Goal: Find specific page/section: Find specific page/section

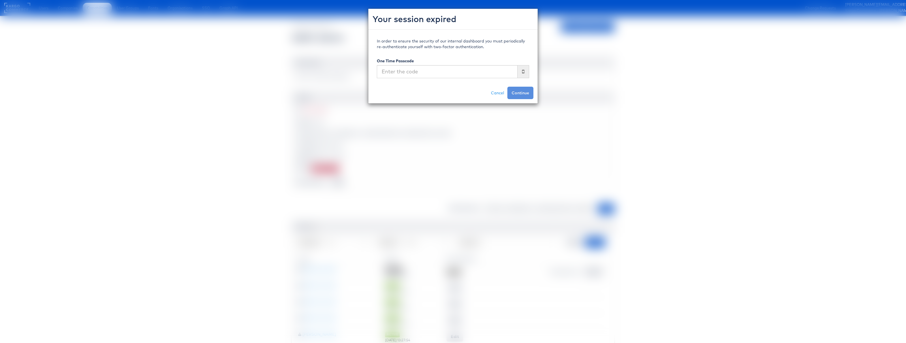
scroll to position [29, 0]
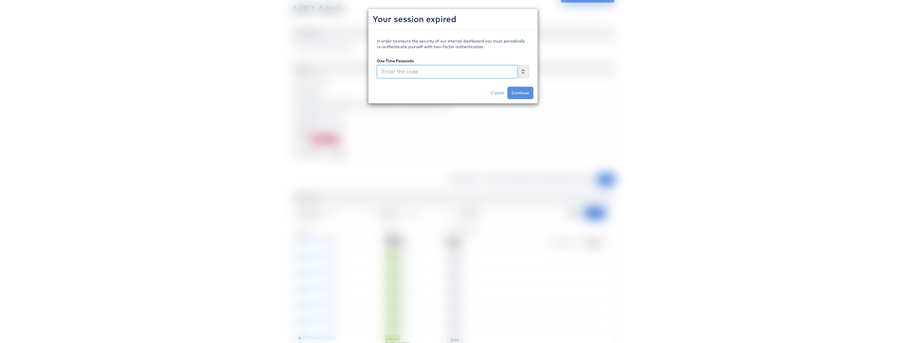
click at [423, 72] on input "text" at bounding box center [447, 71] width 141 height 13
type input "407269"
click at [507, 87] on button "Continue" at bounding box center [520, 93] width 26 height 12
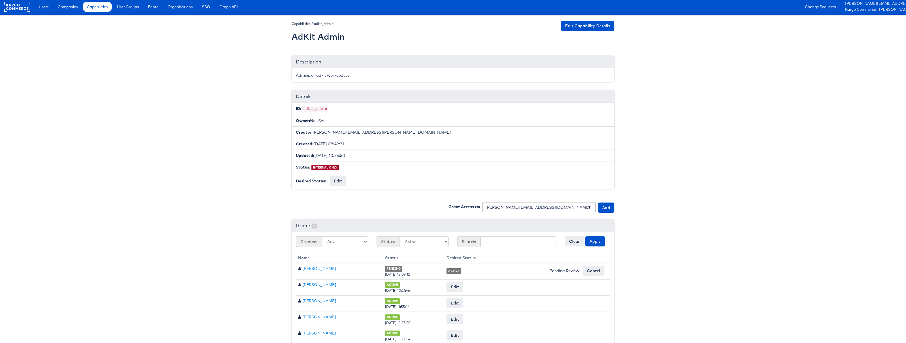
scroll to position [0, 0]
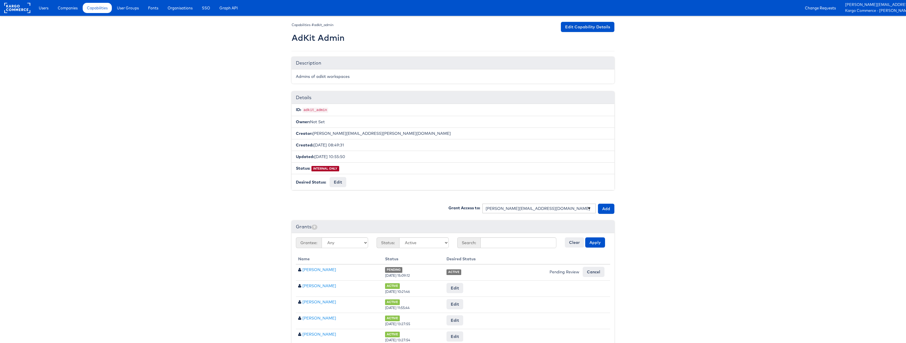
click at [294, 37] on h2 "AdKit Admin" at bounding box center [318, 37] width 53 height 9
drag, startPoint x: 294, startPoint y: 37, endPoint x: 344, endPoint y: 35, distance: 50.7
click at [344, 35] on div "Capabilities #adkit_admin AdKit Admin Edit Capability Details" at bounding box center [453, 33] width 323 height 23
drag, startPoint x: 348, startPoint y: 47, endPoint x: 330, endPoint y: 44, distance: 19.0
click at [348, 47] on div "Capabilities #adkit_admin AdKit Admin Edit Capability Details Description Admin…" at bounding box center [453, 229] width 323 height 414
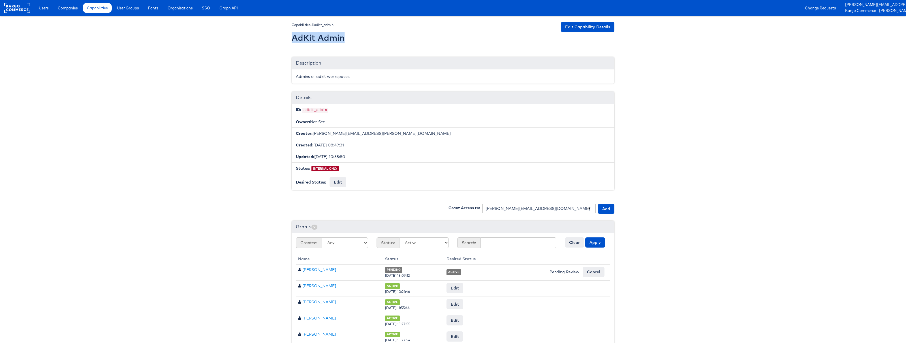
drag, startPoint x: 294, startPoint y: 37, endPoint x: 343, endPoint y: 37, distance: 49.0
click at [343, 37] on h2 "AdKit Admin" at bounding box center [318, 37] width 53 height 9
copy h2 "AdKit Admin"
click at [310, 110] on code "adkit_admin" at bounding box center [315, 110] width 26 height 5
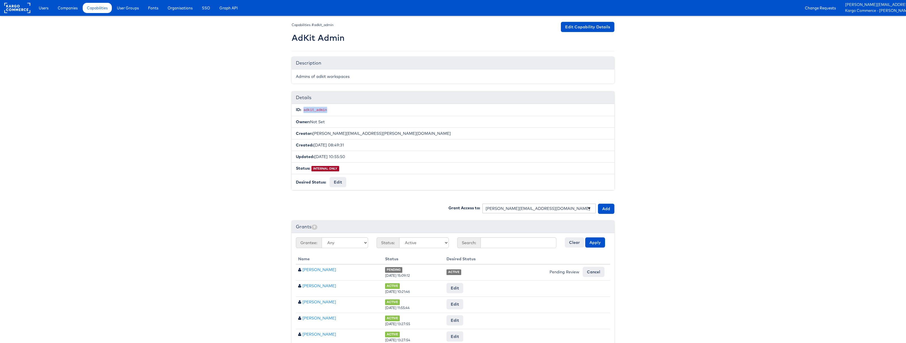
copy code "adkit_admin"
drag, startPoint x: 295, startPoint y: 76, endPoint x: 357, endPoint y: 78, distance: 62.6
click at [357, 78] on div "Admins of adkit workspaces" at bounding box center [453, 76] width 323 height 14
copy div "Admins of adkit workspaces"
